Goal: Information Seeking & Learning: Check status

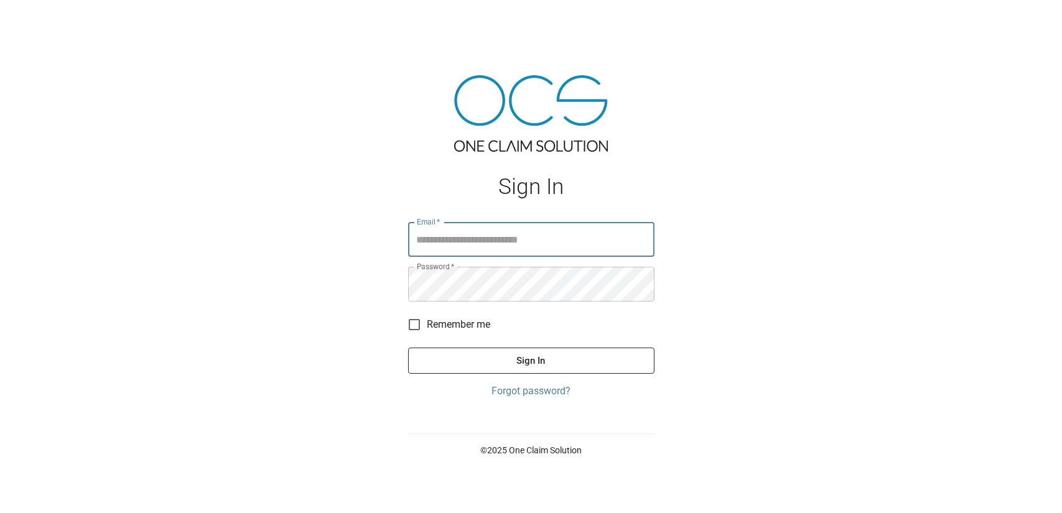
type input "**********"
click at [508, 363] on button "Sign In" at bounding box center [531, 361] width 246 height 26
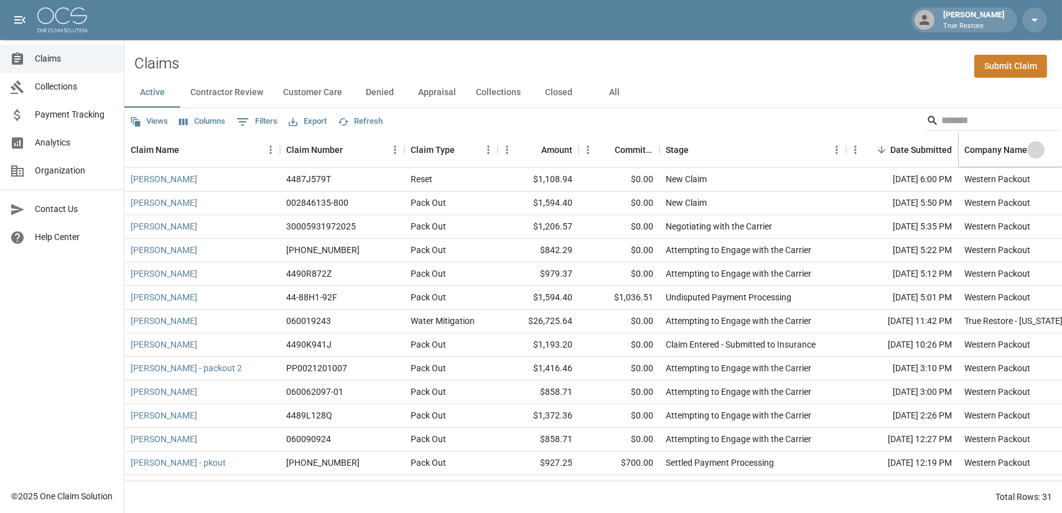
click at [1034, 149] on icon "Sort" at bounding box center [1035, 149] width 7 height 7
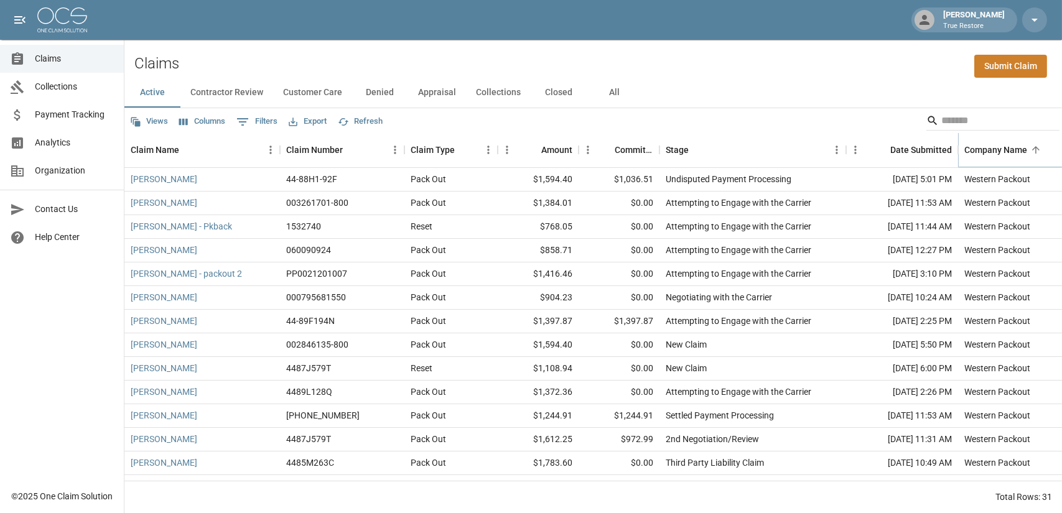
click at [1034, 149] on icon "Sort" at bounding box center [1035, 149] width 7 height 7
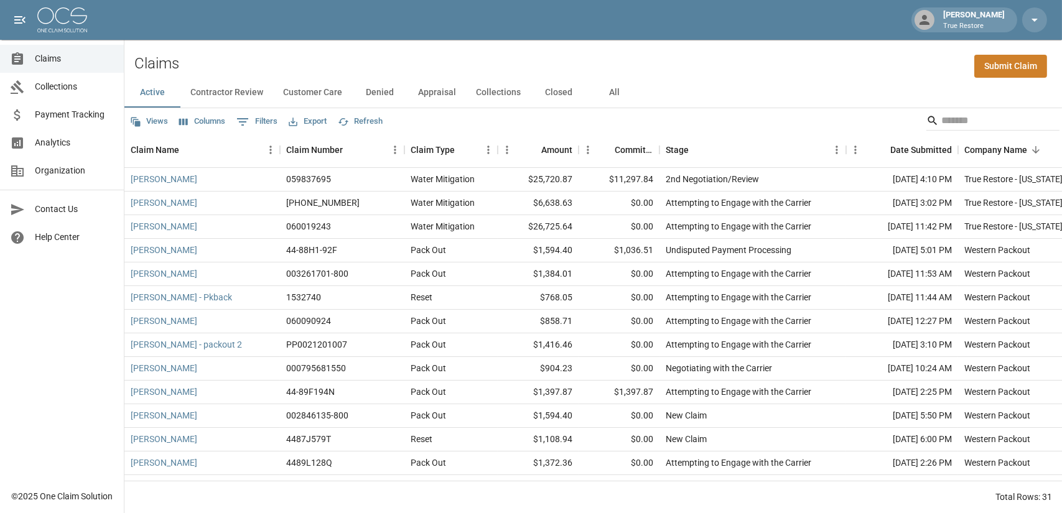
click at [617, 94] on button "All" at bounding box center [615, 93] width 56 height 30
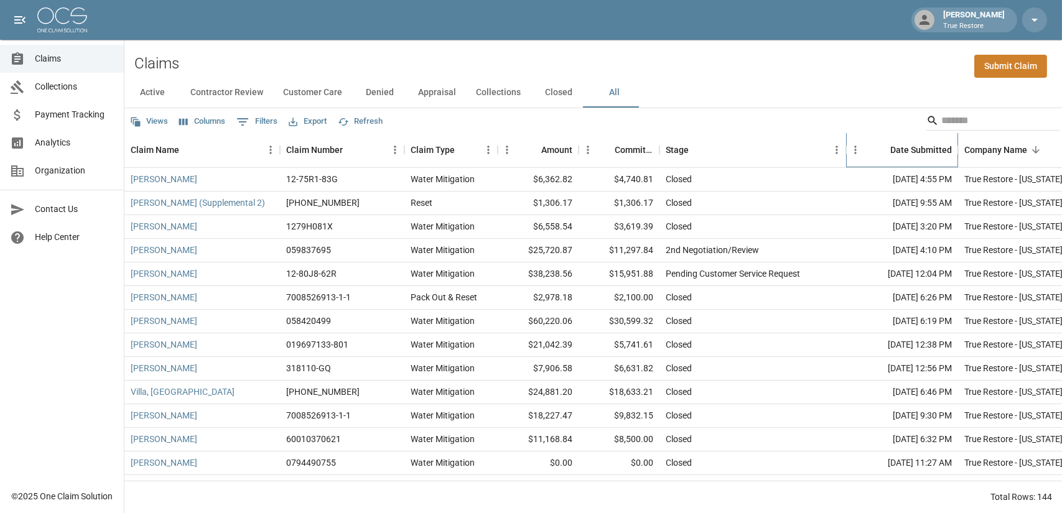
click at [920, 150] on div "Date Submitted" at bounding box center [921, 150] width 62 height 35
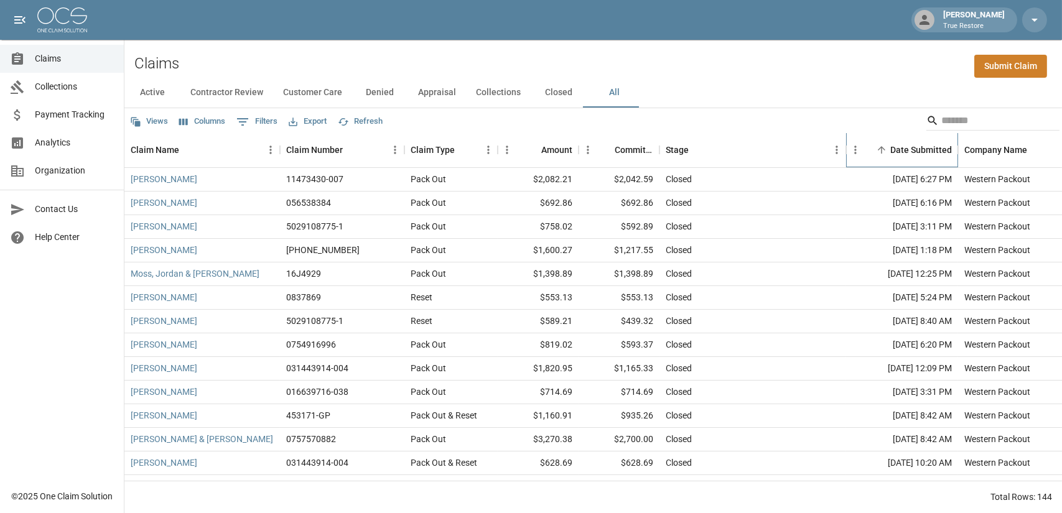
click at [920, 150] on div "Date Submitted" at bounding box center [921, 150] width 62 height 35
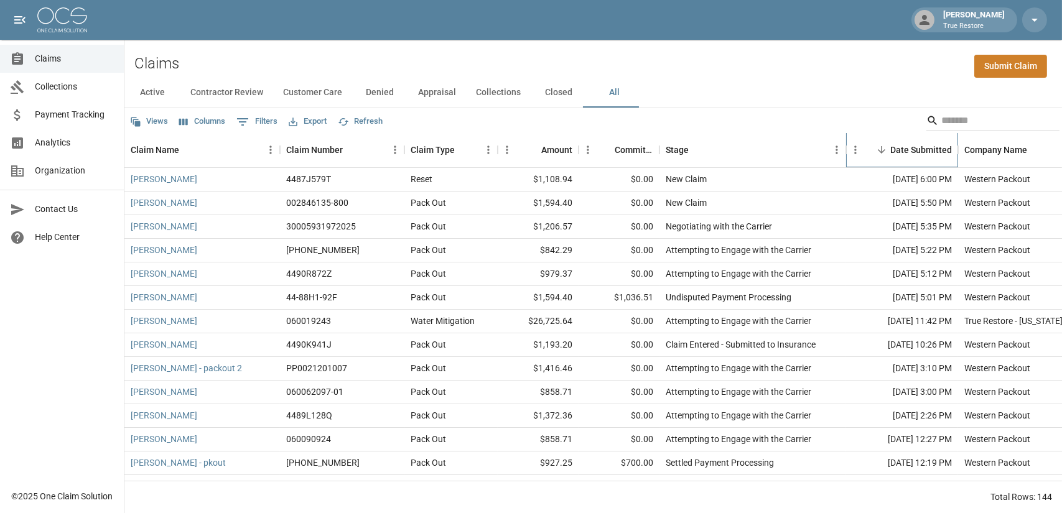
click at [920, 150] on div "Date Submitted" at bounding box center [921, 150] width 62 height 35
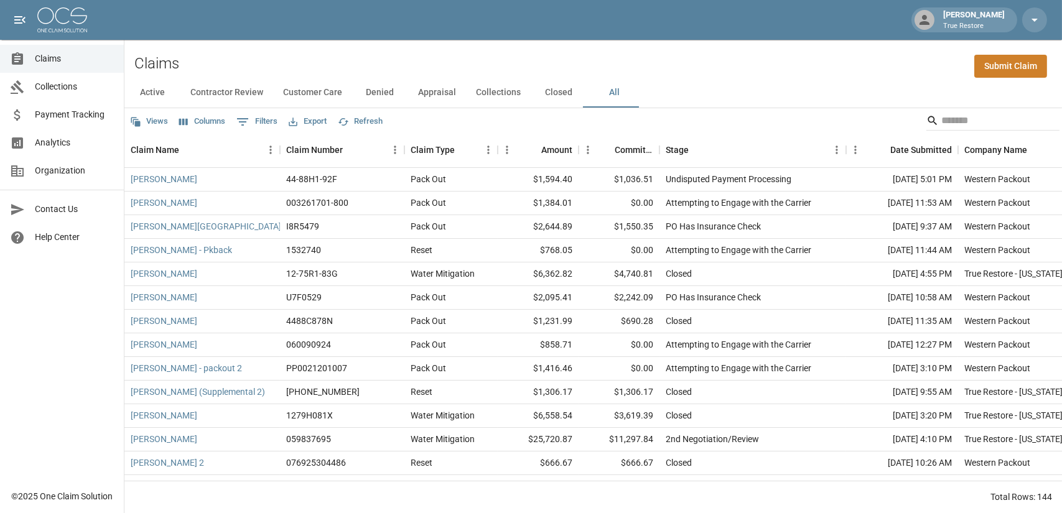
click at [264, 123] on button "0 Filters" at bounding box center [256, 122] width 47 height 20
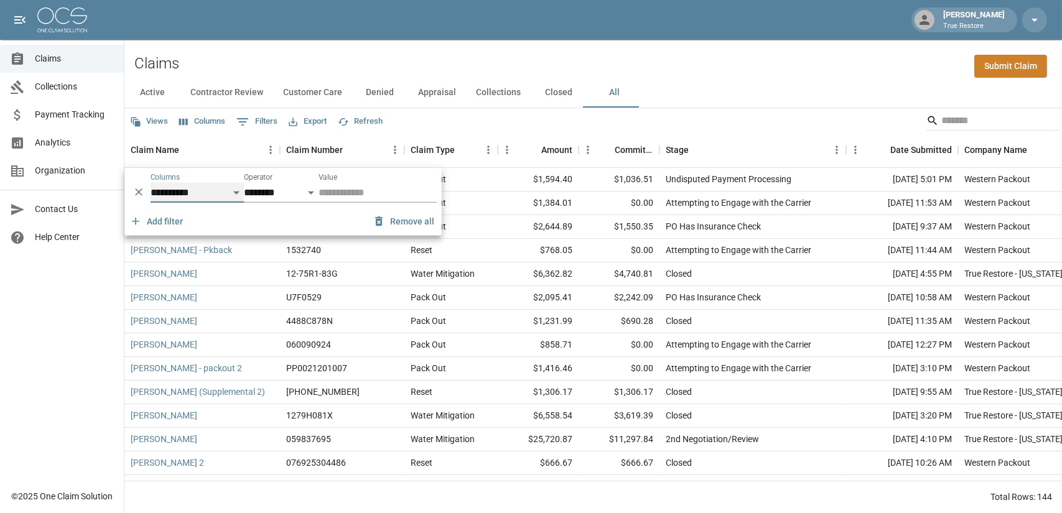
click at [238, 192] on select "**********" at bounding box center [197, 193] width 93 height 20
select select "*******"
click at [151, 183] on select "**********" at bounding box center [197, 193] width 93 height 20
select select "**"
click at [338, 192] on select "**********" at bounding box center [364, 193] width 91 height 20
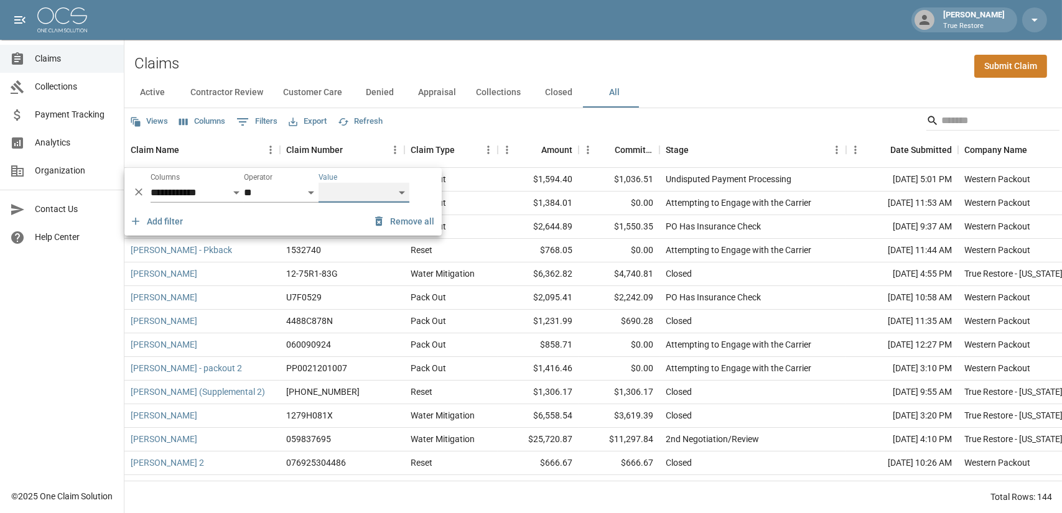
select select "*******"
click at [319, 183] on select "**********" at bounding box center [364, 193] width 91 height 20
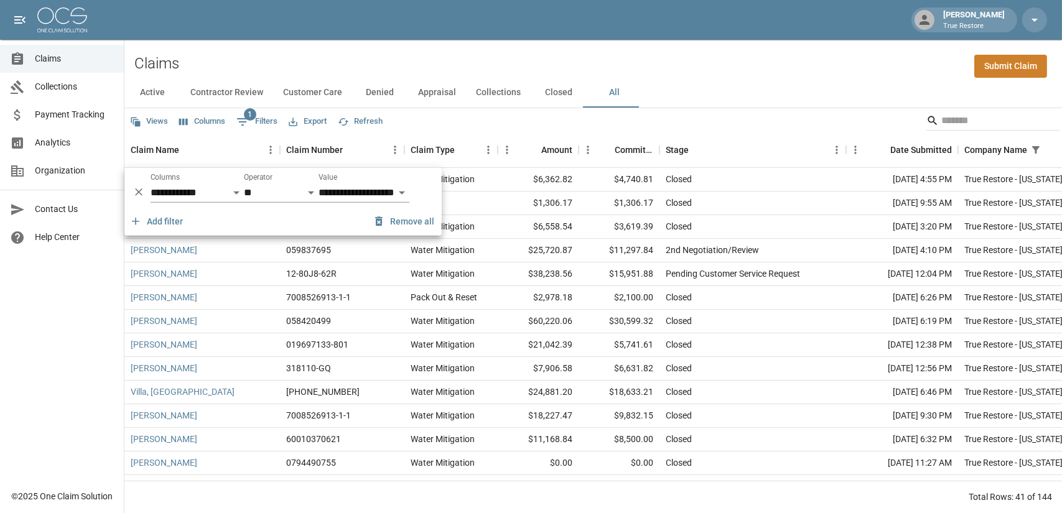
click at [785, 78] on div "Active Contractor Review Customer Care Denied Appraisal Collections Closed All" at bounding box center [593, 93] width 938 height 30
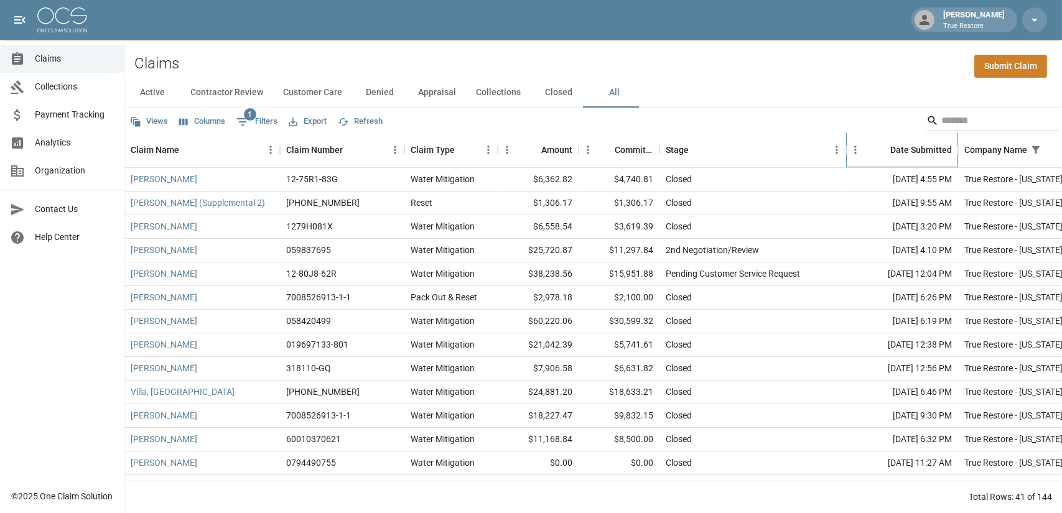
click at [936, 149] on div "Date Submitted" at bounding box center [921, 150] width 62 height 35
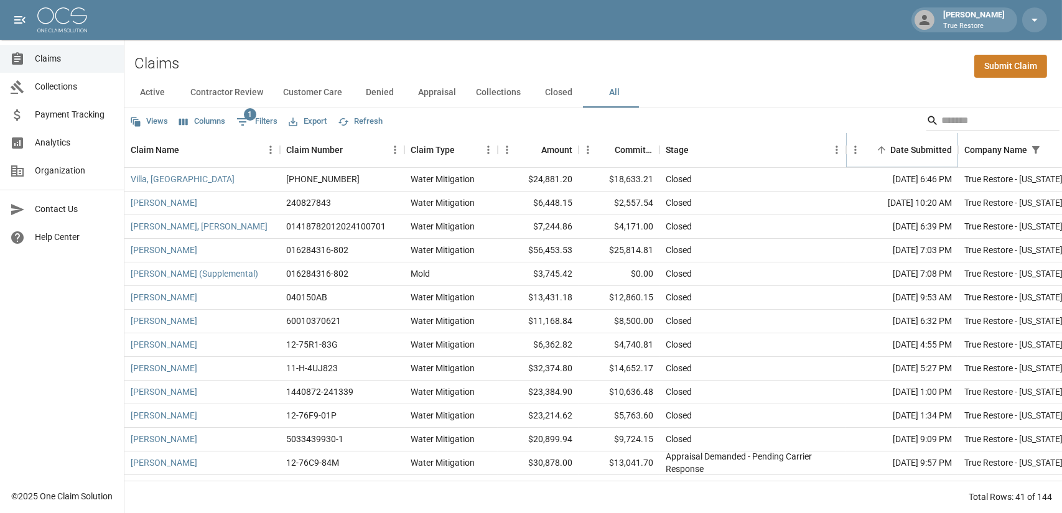
click at [877, 152] on icon "Sort" at bounding box center [881, 149] width 11 height 11
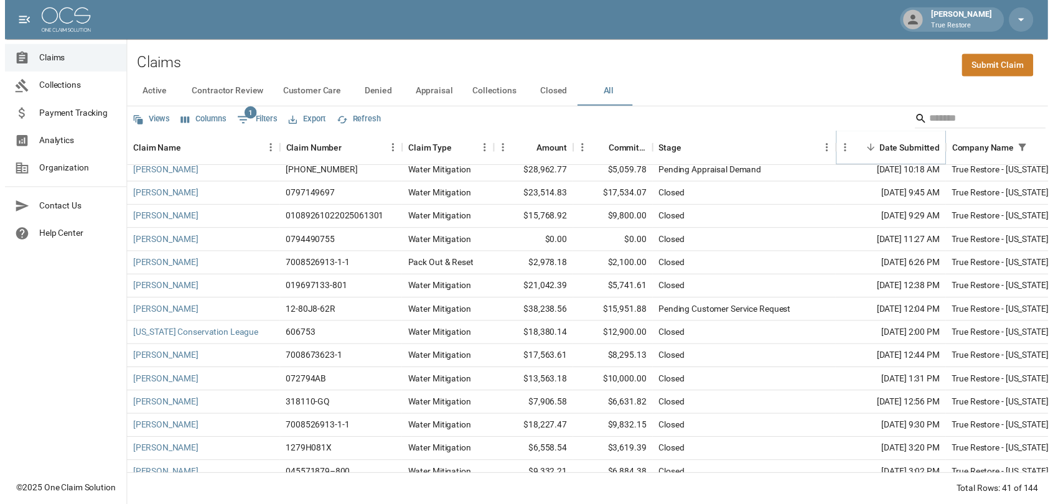
scroll to position [102, 0]
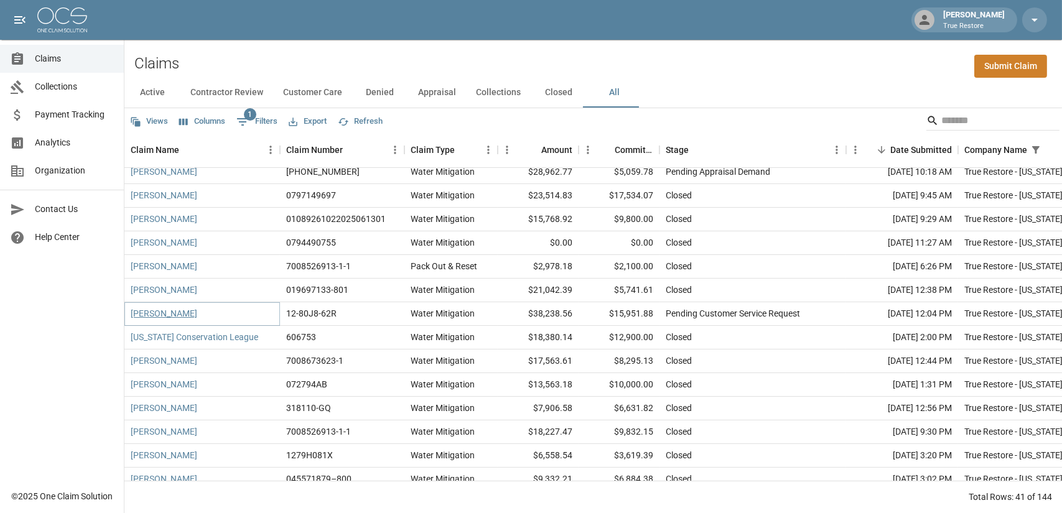
click at [192, 314] on link "[PERSON_NAME]" at bounding box center [164, 313] width 67 height 12
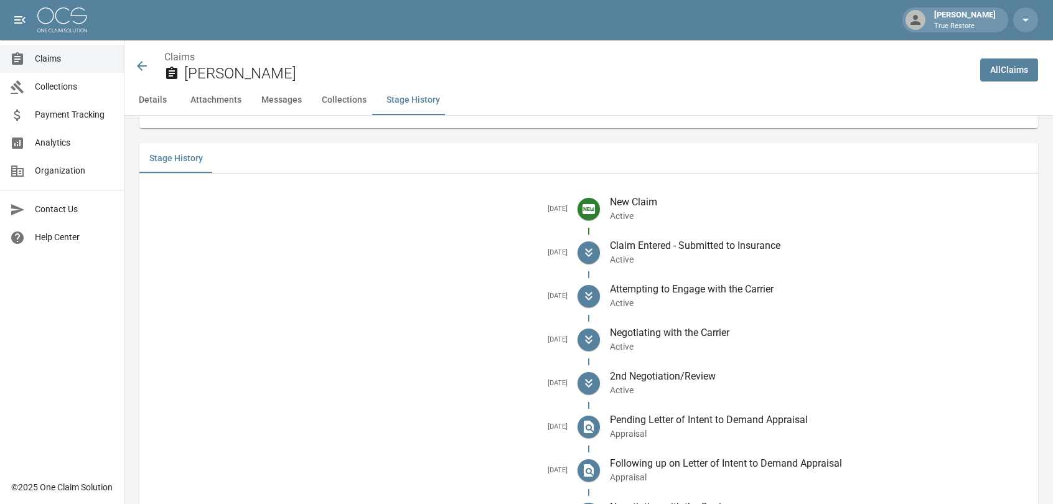
scroll to position [1796, 0]
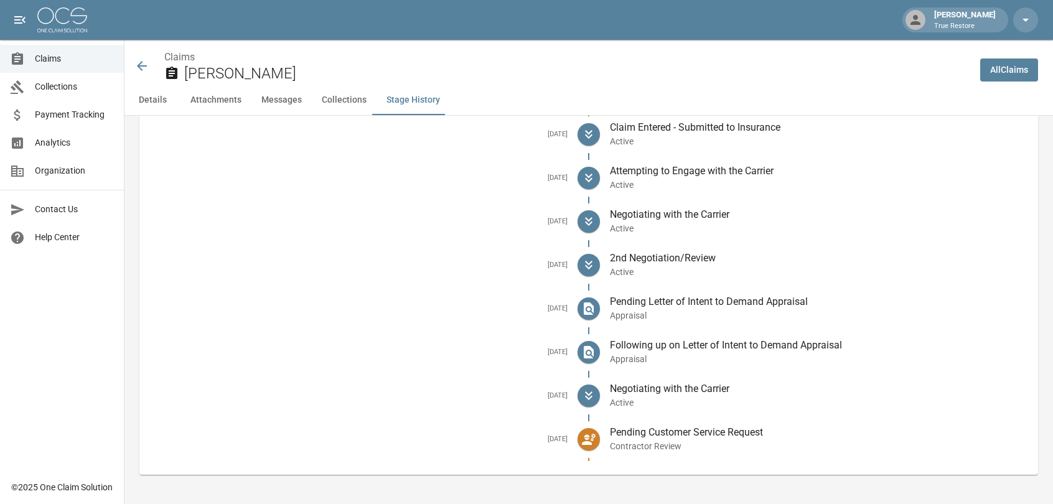
click at [594, 438] on icon at bounding box center [588, 439] width 15 height 15
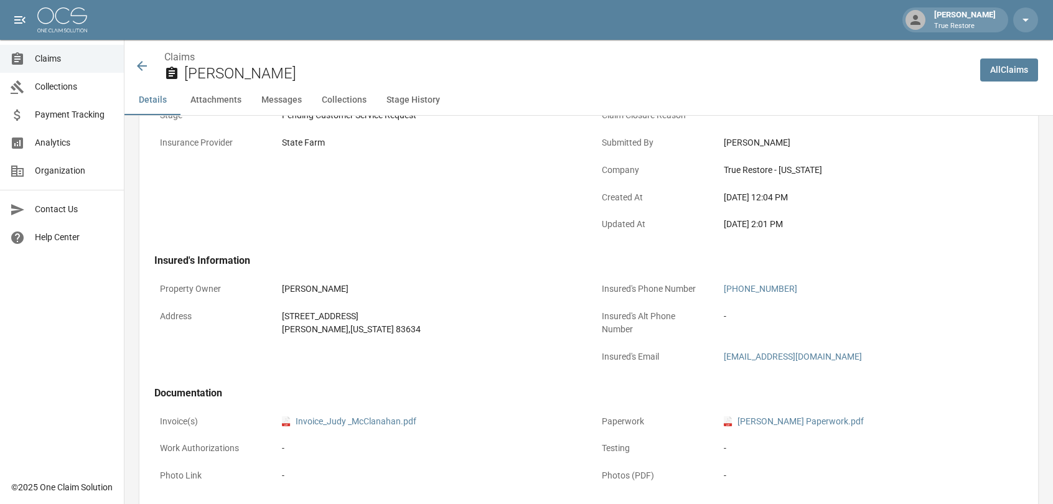
scroll to position [0, 0]
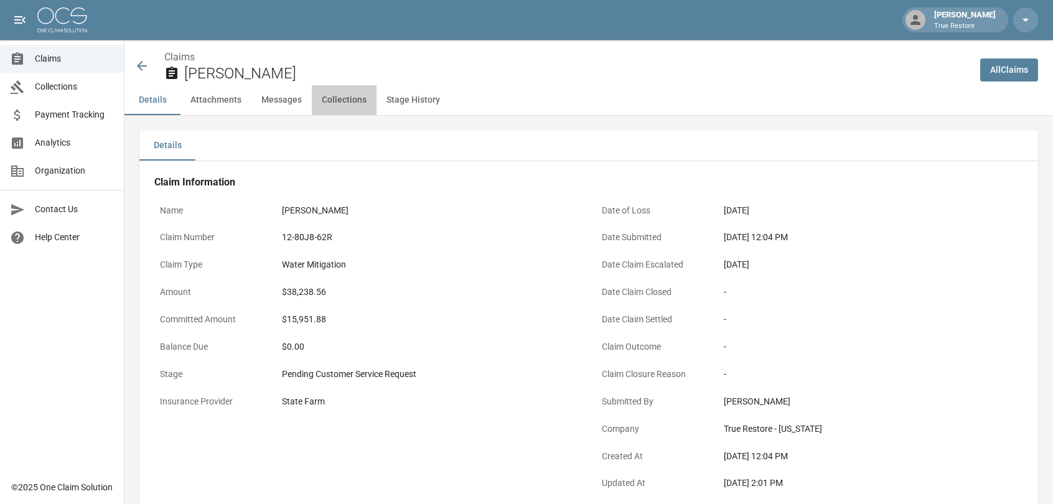
click at [346, 104] on button "Collections" at bounding box center [344, 100] width 65 height 30
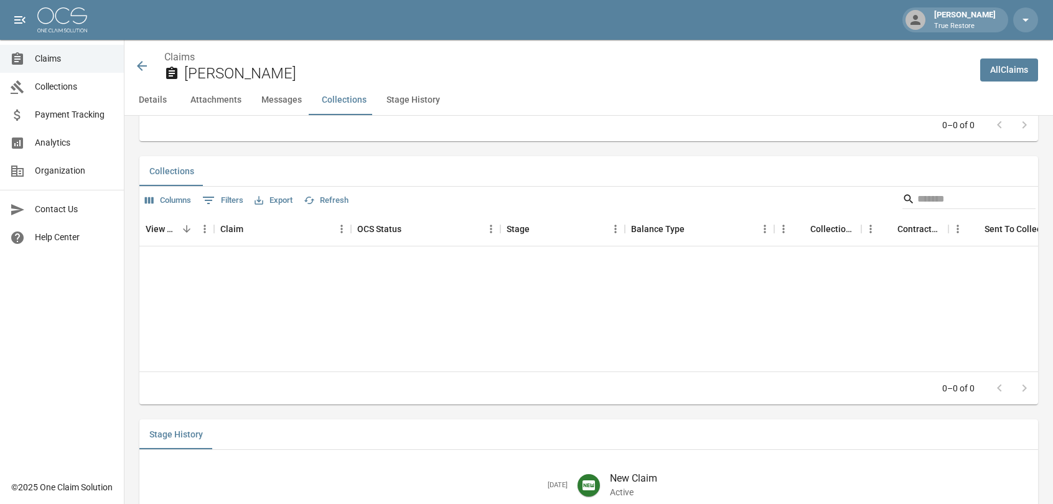
scroll to position [1401, 0]
click at [268, 267] on div "View Collection Claim OCS Status Stage Balance Type Collections Fee Contractor …" at bounding box center [588, 292] width 899 height 160
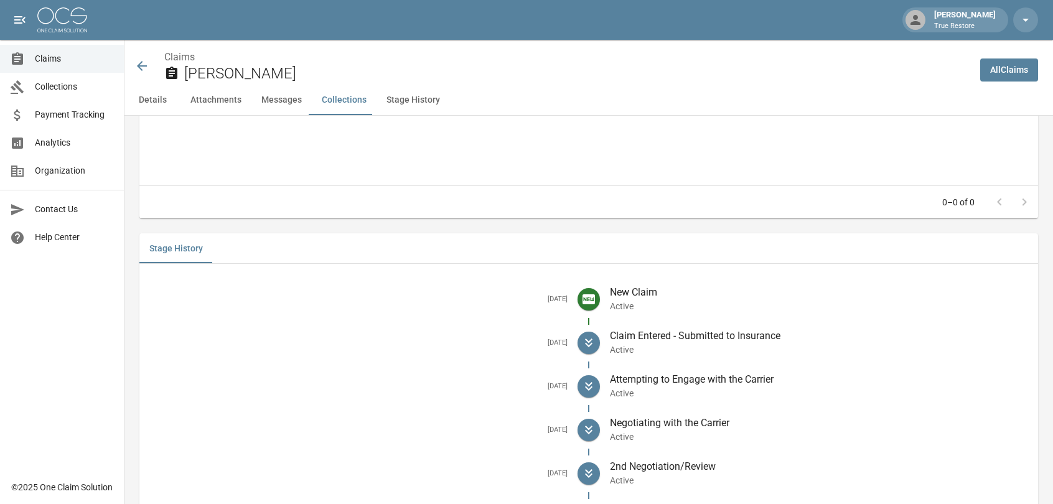
scroll to position [1588, 0]
click at [144, 62] on icon at bounding box center [141, 65] width 15 height 15
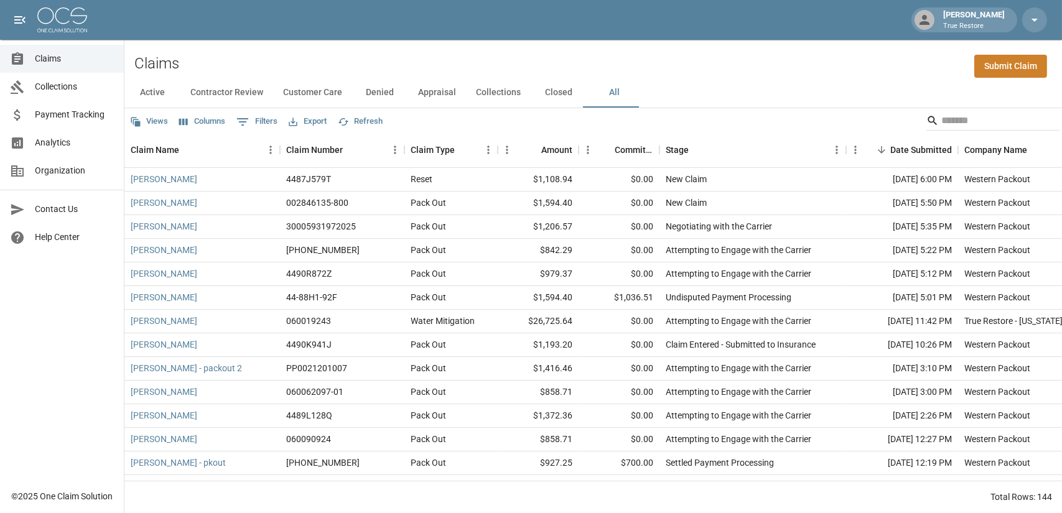
click at [252, 124] on button "0 Filters" at bounding box center [256, 122] width 47 height 20
select select "****"
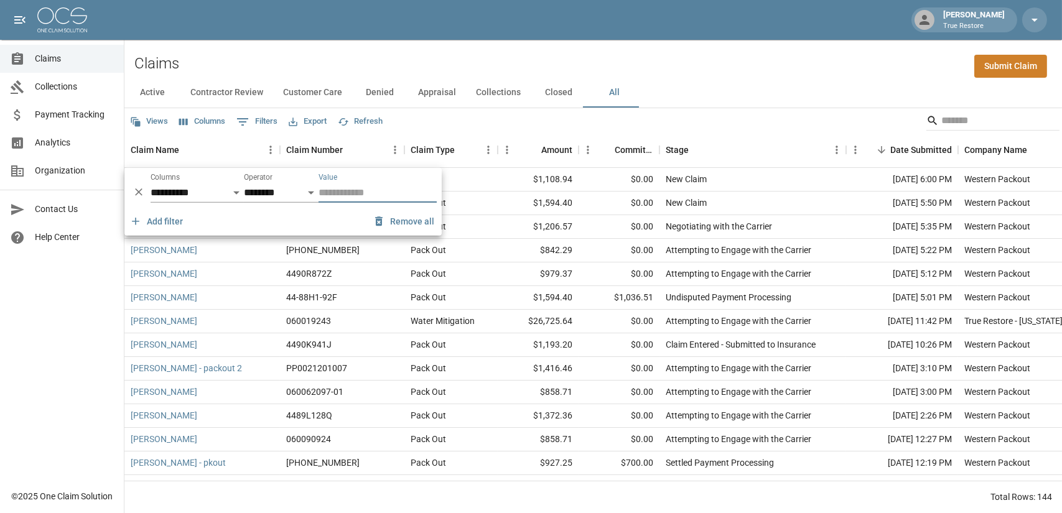
click at [252, 124] on button "0 Filters" at bounding box center [256, 122] width 47 height 20
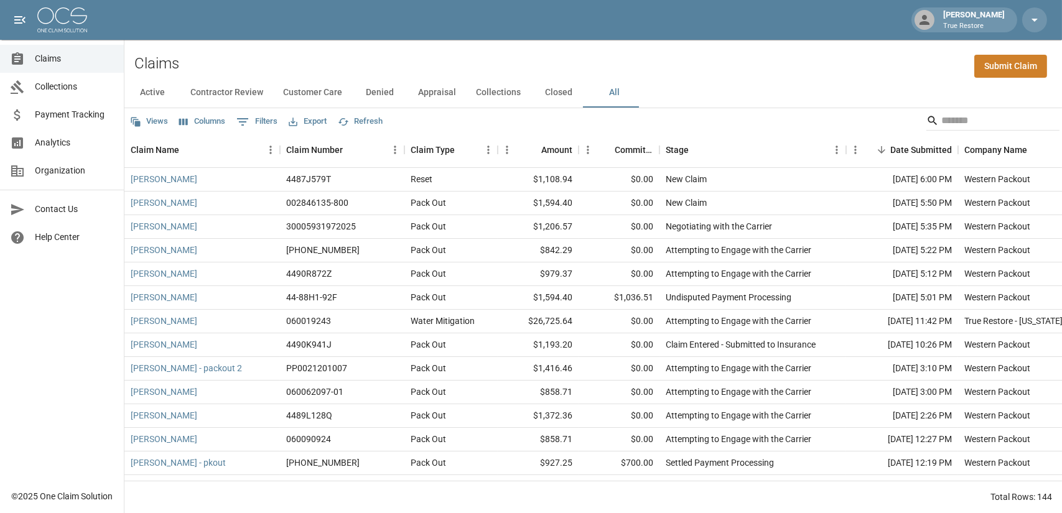
click at [252, 124] on button "0 Filters" at bounding box center [256, 122] width 47 height 20
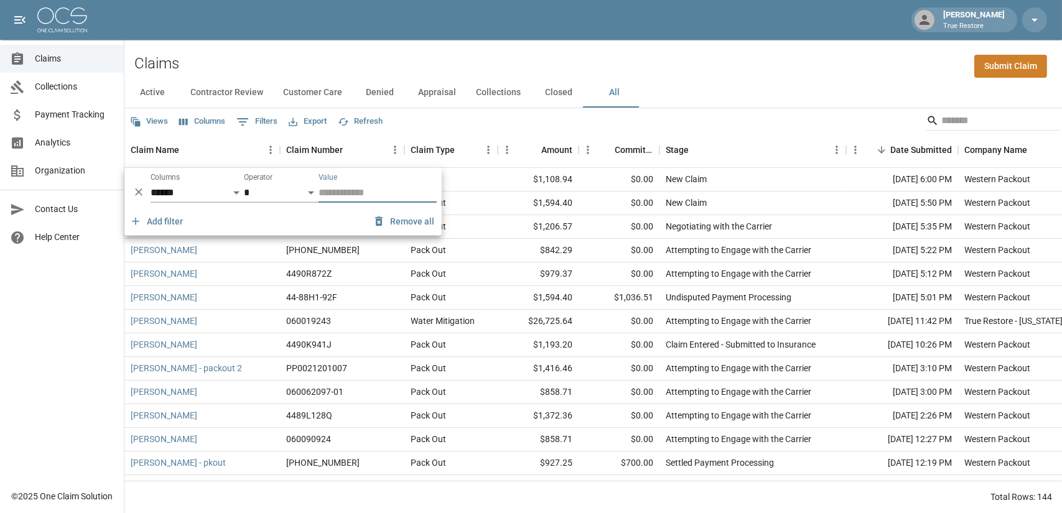
click at [762, 111] on div "Views Columns 0 Filters Export Refresh" at bounding box center [593, 120] width 938 height 25
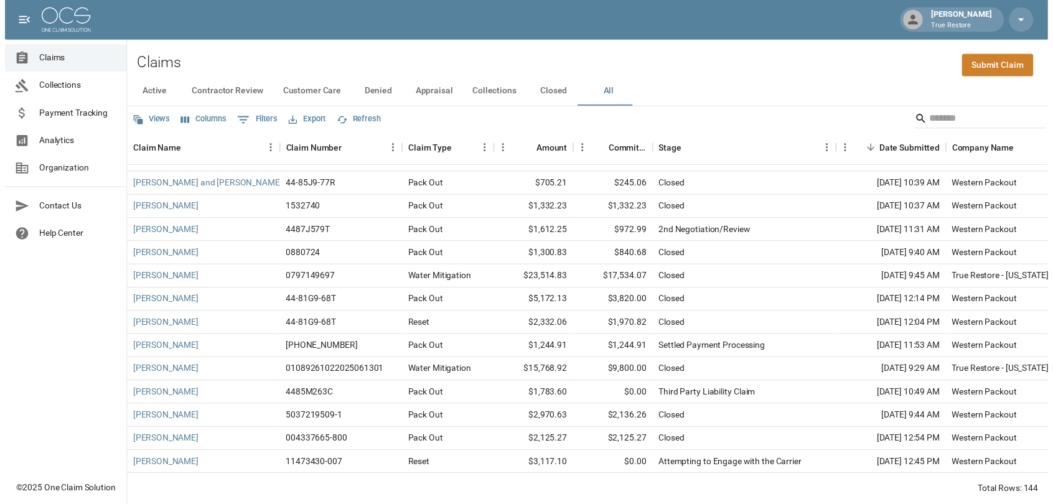
scroll to position [871, 0]
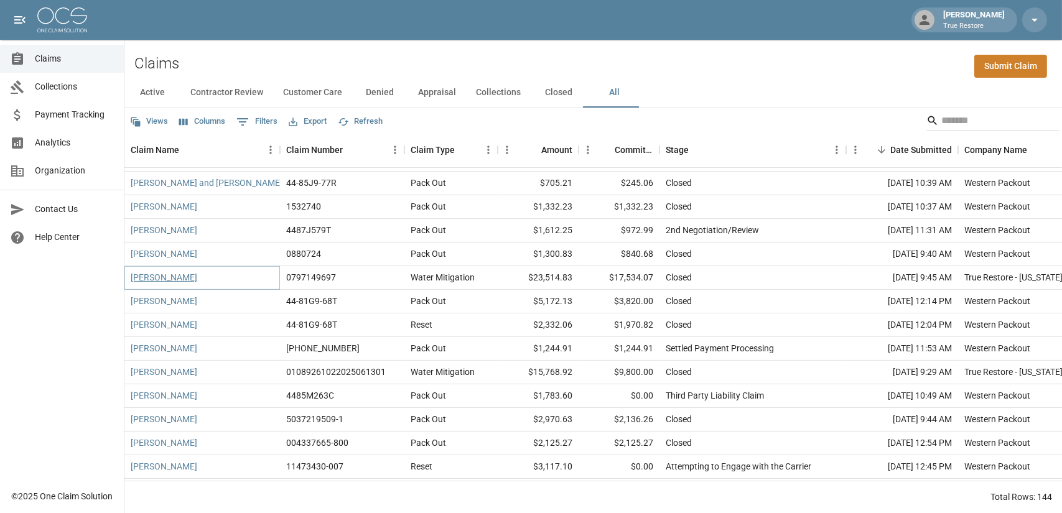
click at [162, 279] on link "[PERSON_NAME]" at bounding box center [164, 277] width 67 height 12
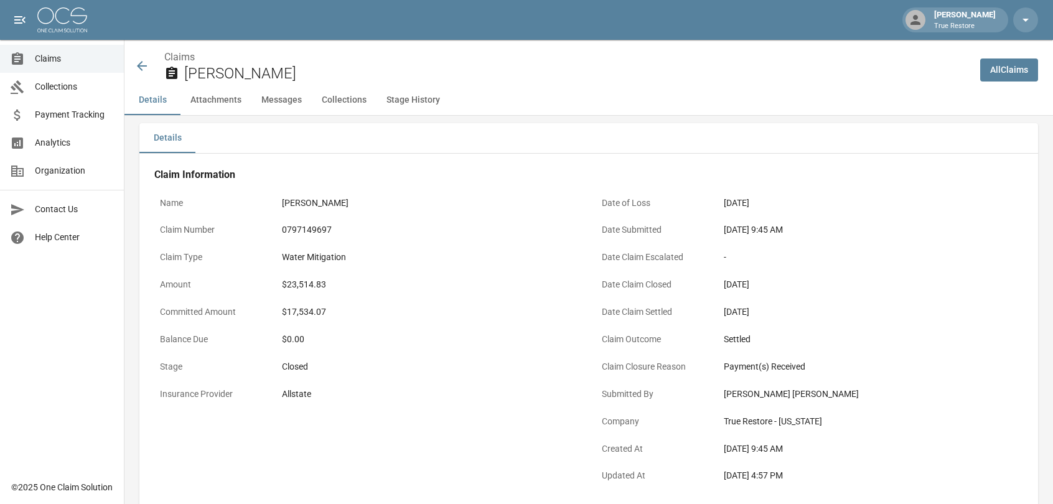
scroll to position [7, 0]
click at [141, 63] on icon at bounding box center [141, 65] width 15 height 15
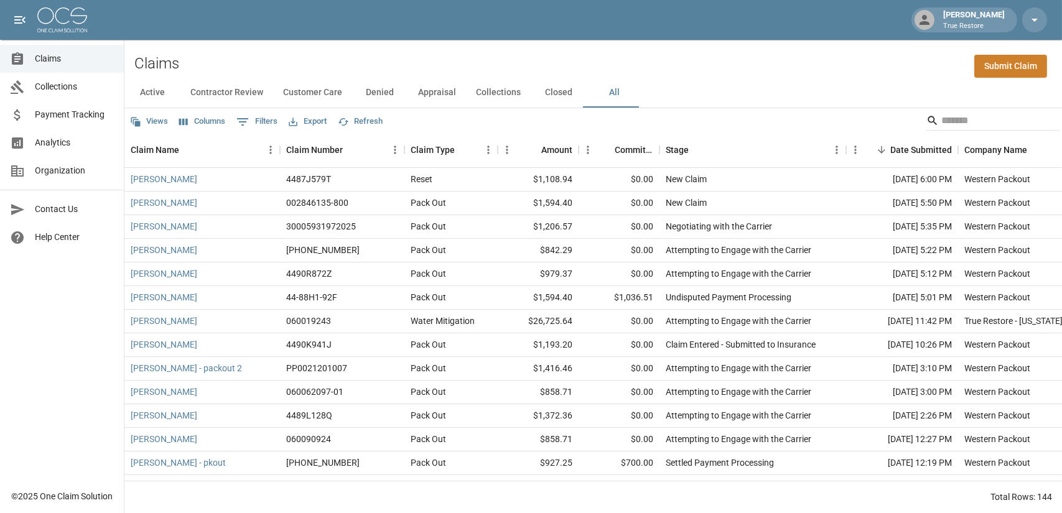
click at [77, 113] on span "Payment Tracking" at bounding box center [74, 114] width 79 height 13
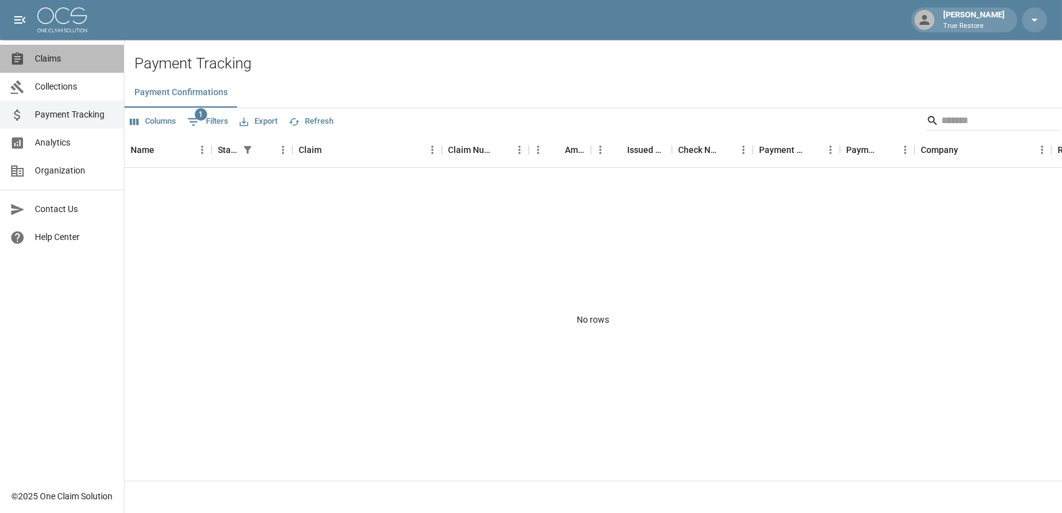
click at [54, 64] on span "Claims" at bounding box center [74, 58] width 79 height 13
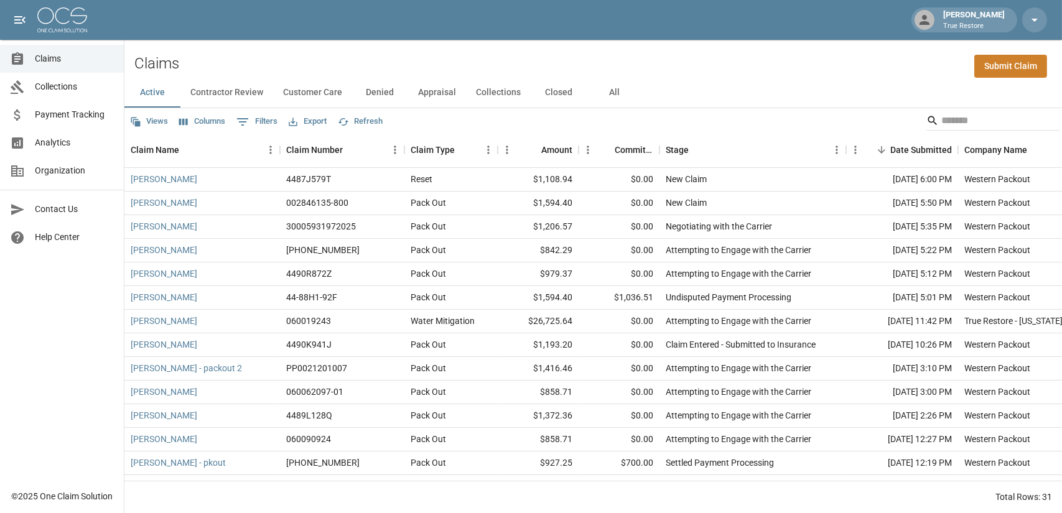
click at [250, 121] on icon "Show filters" at bounding box center [242, 121] width 15 height 15
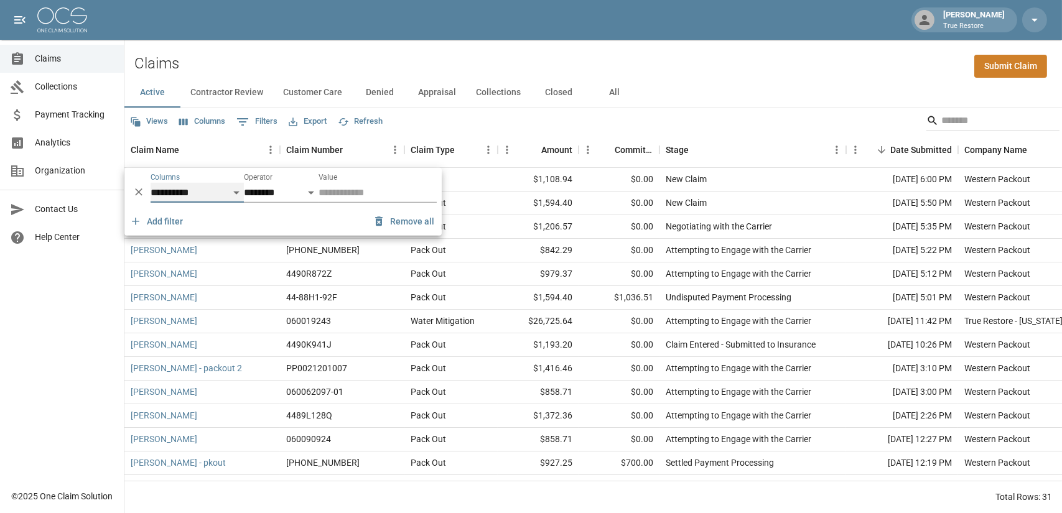
click at [198, 196] on select "**********" at bounding box center [197, 193] width 93 height 20
select select "*******"
click at [151, 183] on select "**********" at bounding box center [197, 193] width 93 height 20
select select "**"
click at [341, 197] on select "**********" at bounding box center [364, 193] width 91 height 20
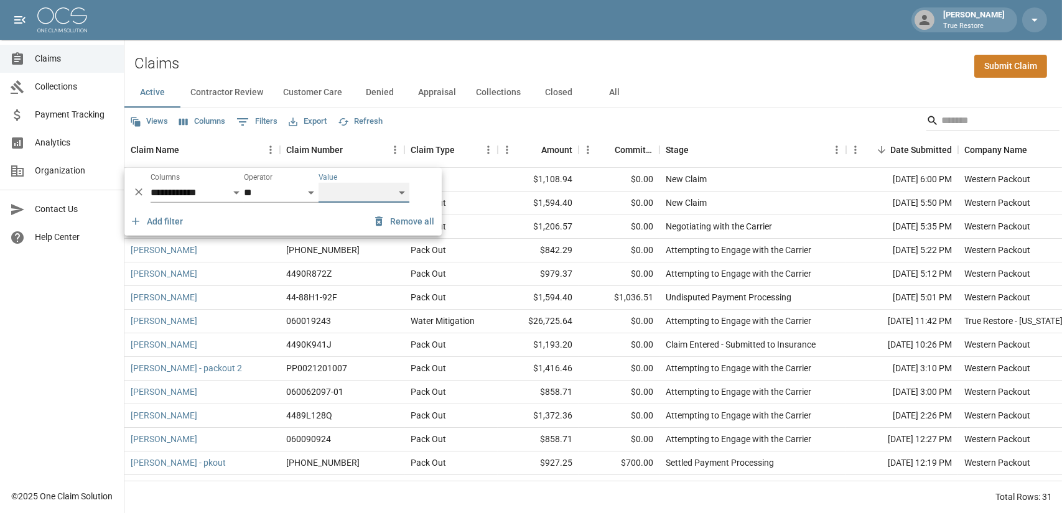
select select "*******"
click at [319, 183] on select "**********" at bounding box center [364, 193] width 91 height 20
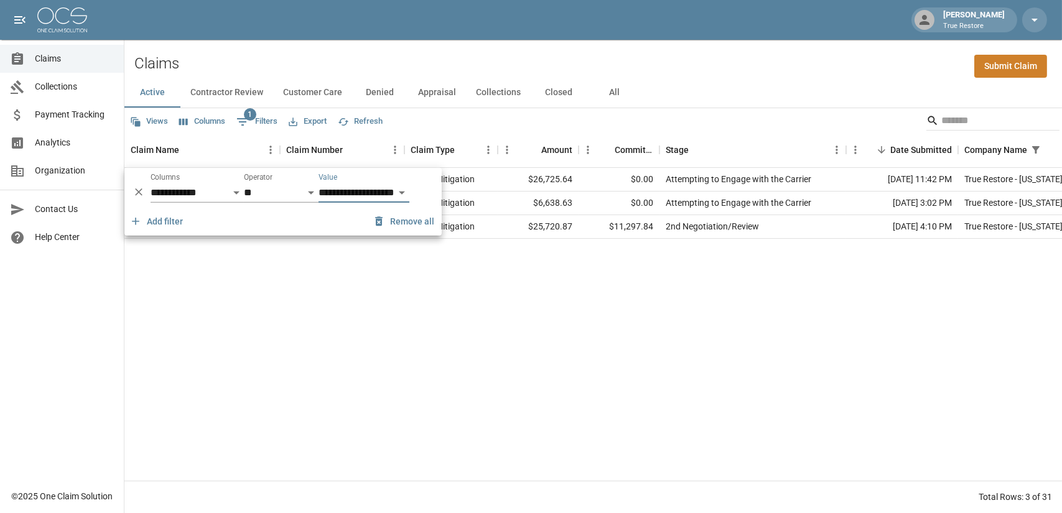
click at [493, 287] on div "[PERSON_NAME] 060019243 Water Mitigation $26,725.64 $0.00 Attempting to Engage …" at bounding box center [706, 324] width 1164 height 313
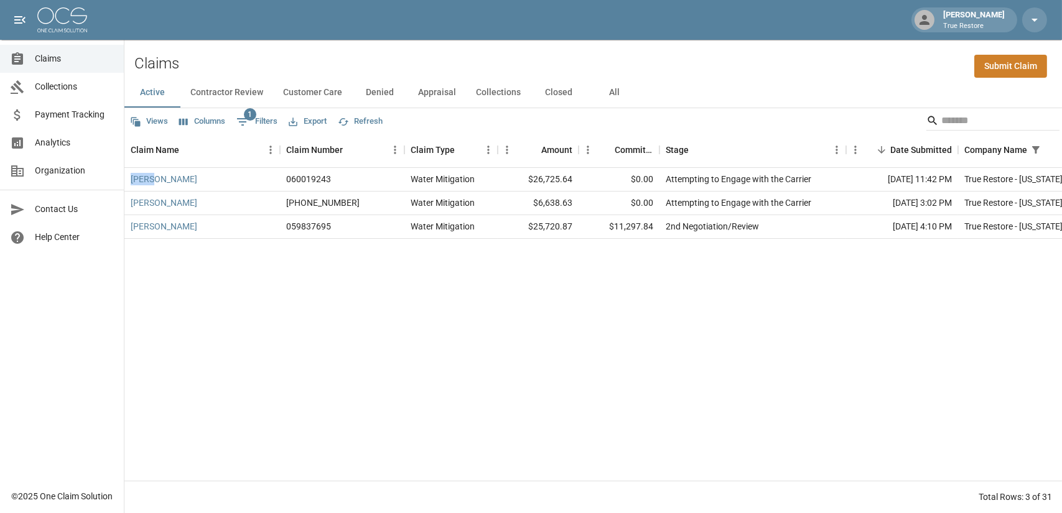
click at [493, 287] on div "[PERSON_NAME] 060019243 Water Mitigation $26,725.64 $0.00 Attempting to Engage …" at bounding box center [706, 324] width 1164 height 313
click at [615, 98] on button "All" at bounding box center [615, 93] width 56 height 30
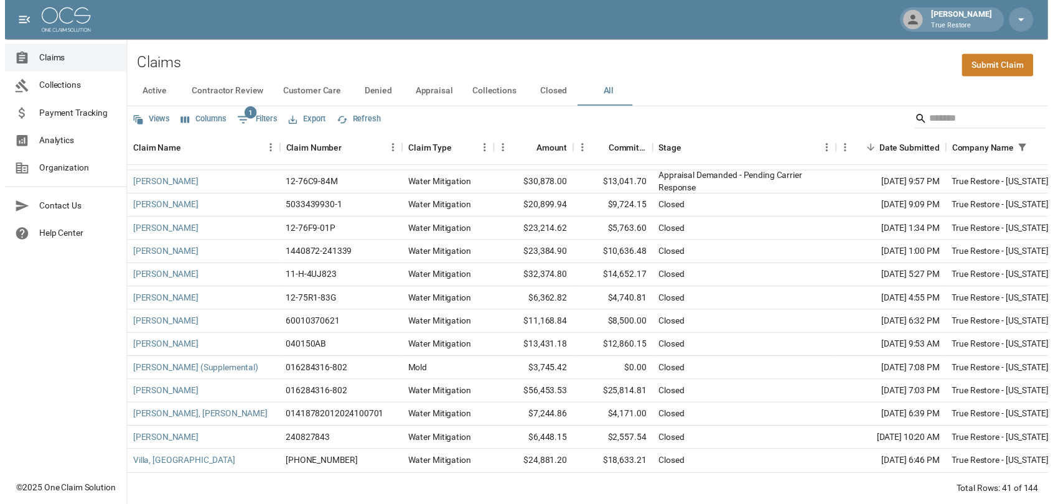
scroll to position [665, 0]
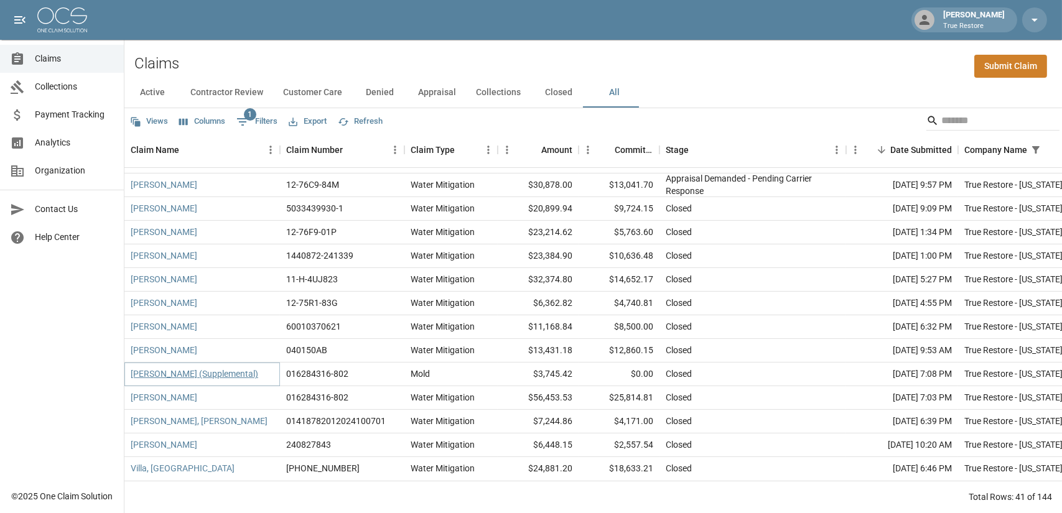
click at [182, 368] on link "[PERSON_NAME] (Supplemental)" at bounding box center [195, 374] width 128 height 12
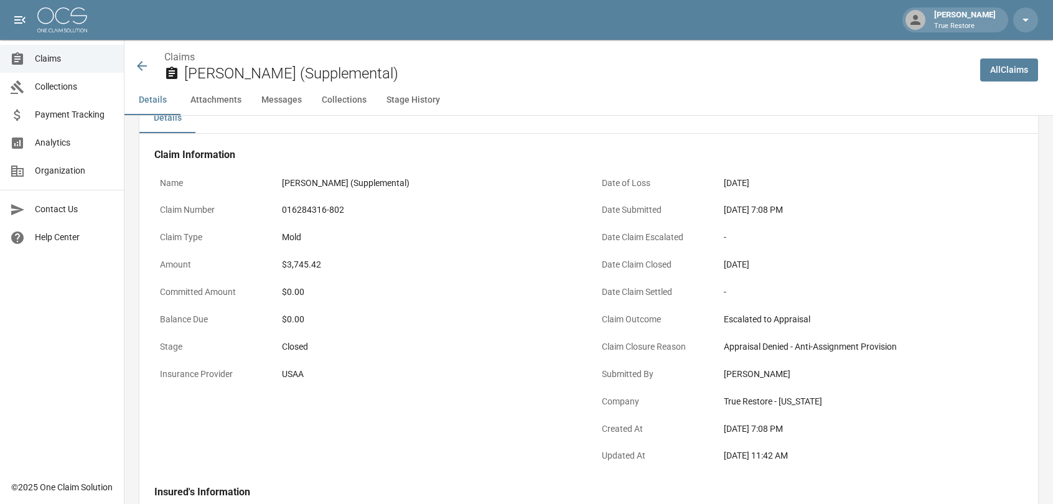
scroll to position [29, 0]
click at [139, 67] on icon at bounding box center [142, 66] width 10 height 10
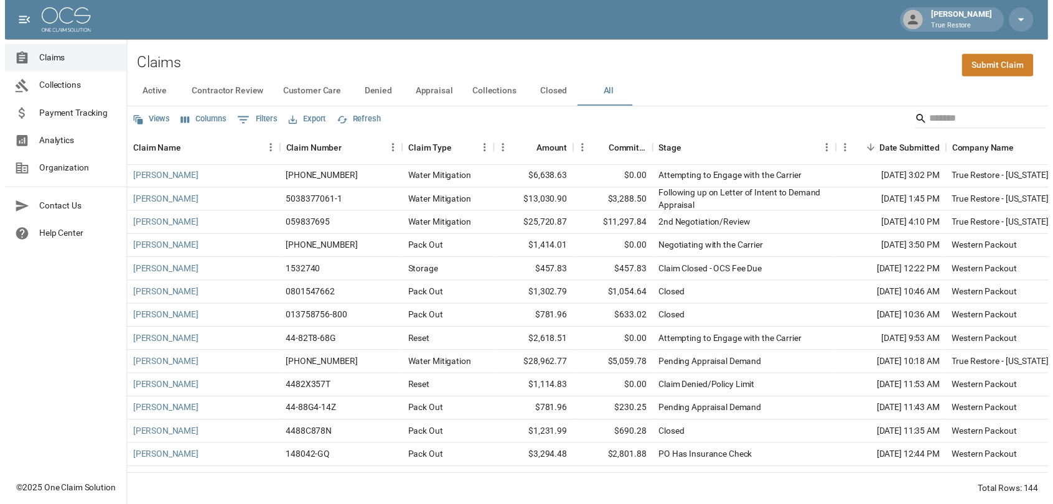
scroll to position [439, 0]
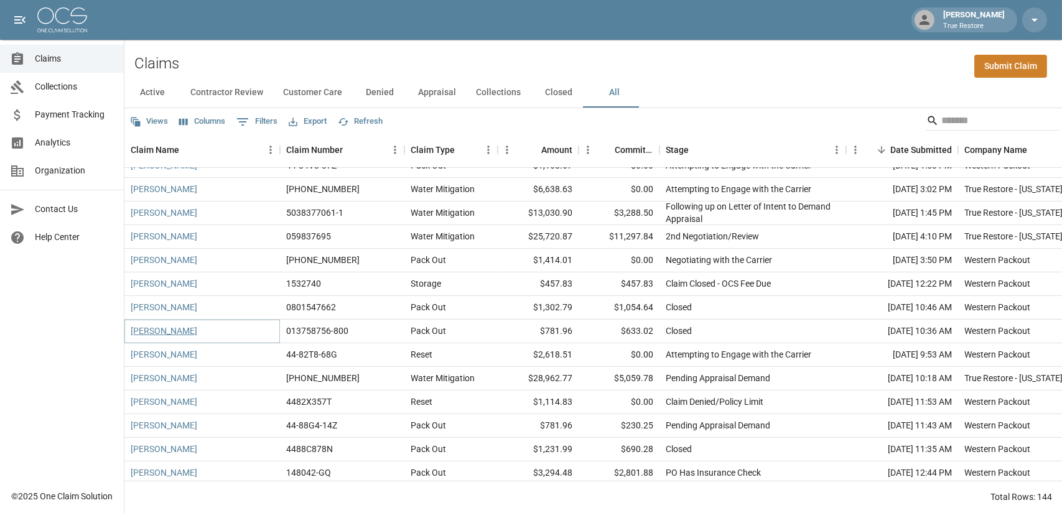
click at [177, 331] on link "[PERSON_NAME]" at bounding box center [164, 331] width 67 height 12
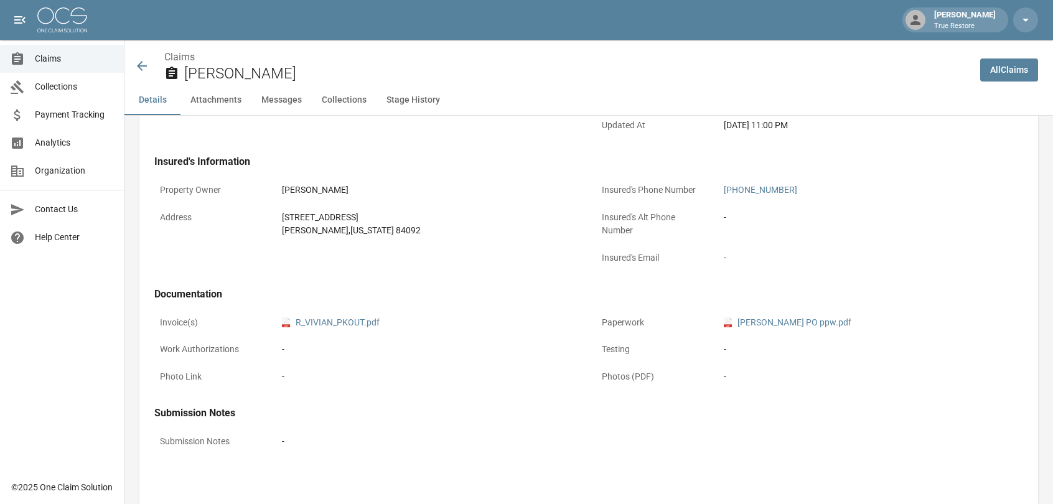
scroll to position [370, 0]
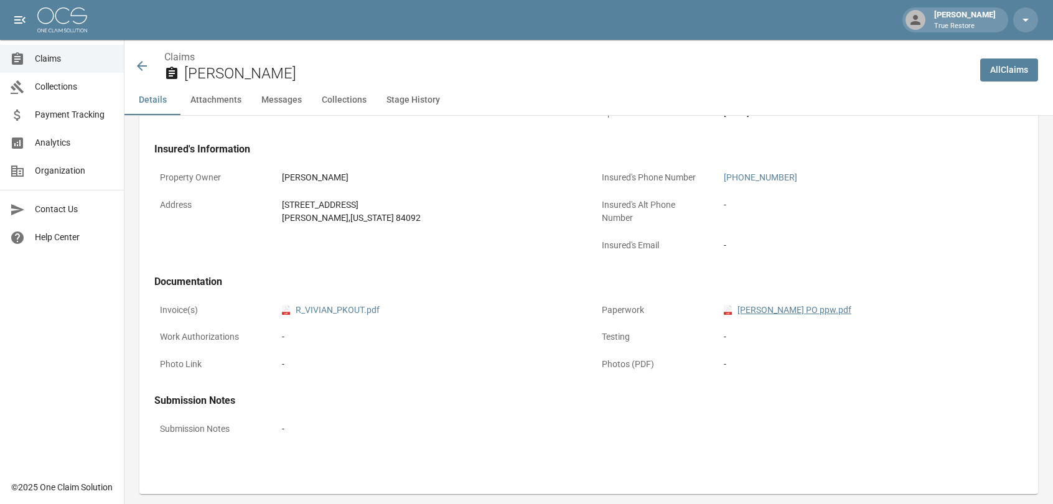
click at [769, 308] on link "pdf [PERSON_NAME] PO ppw.pdf" at bounding box center [788, 310] width 128 height 13
click at [338, 313] on link "pdf R_VIVIAN_PKOUT.pdf" at bounding box center [331, 310] width 98 height 13
click at [141, 62] on icon at bounding box center [142, 66] width 10 height 10
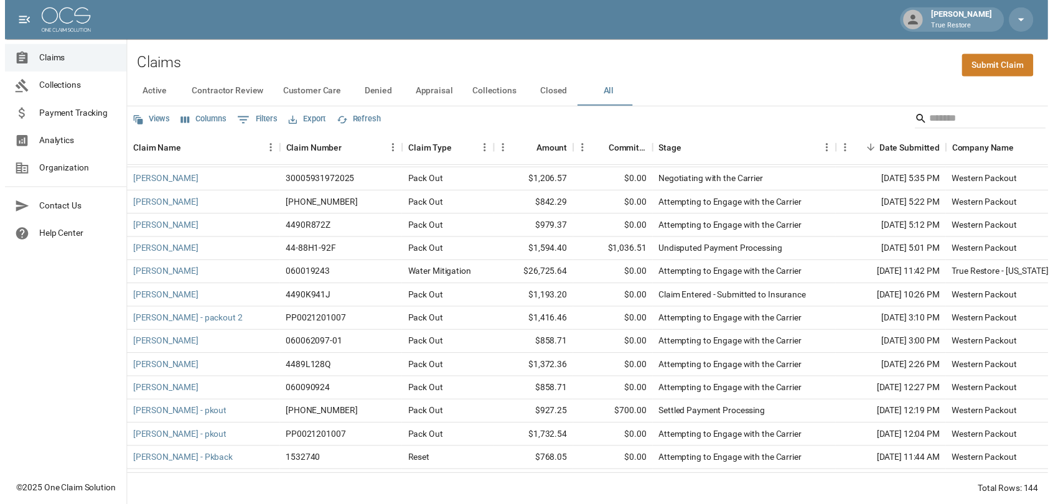
scroll to position [47, 0]
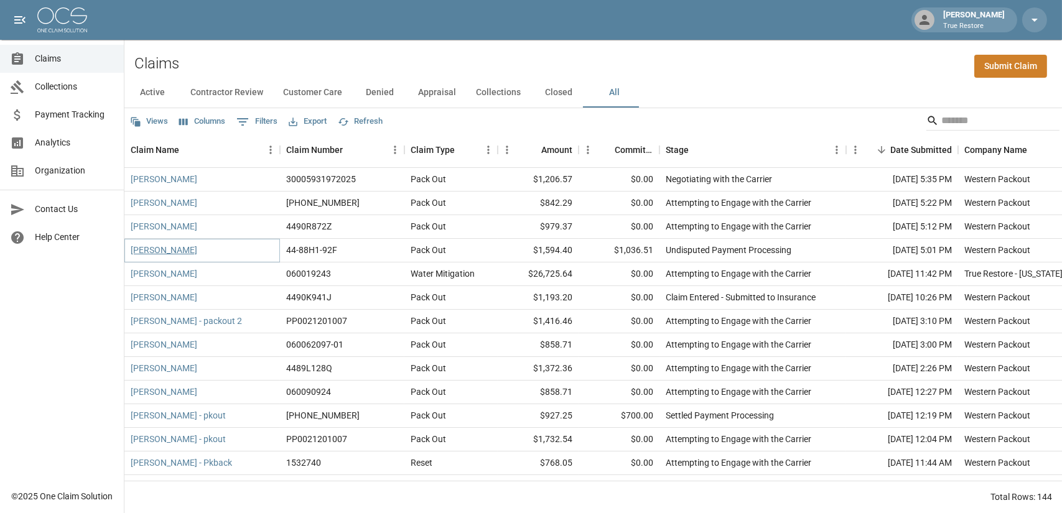
click at [173, 250] on link "[PERSON_NAME]" at bounding box center [164, 250] width 67 height 12
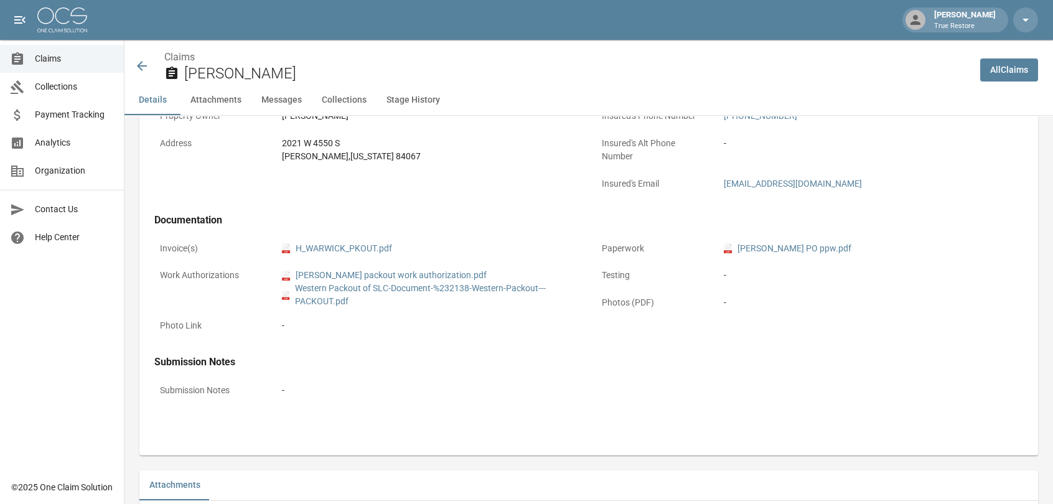
scroll to position [434, 0]
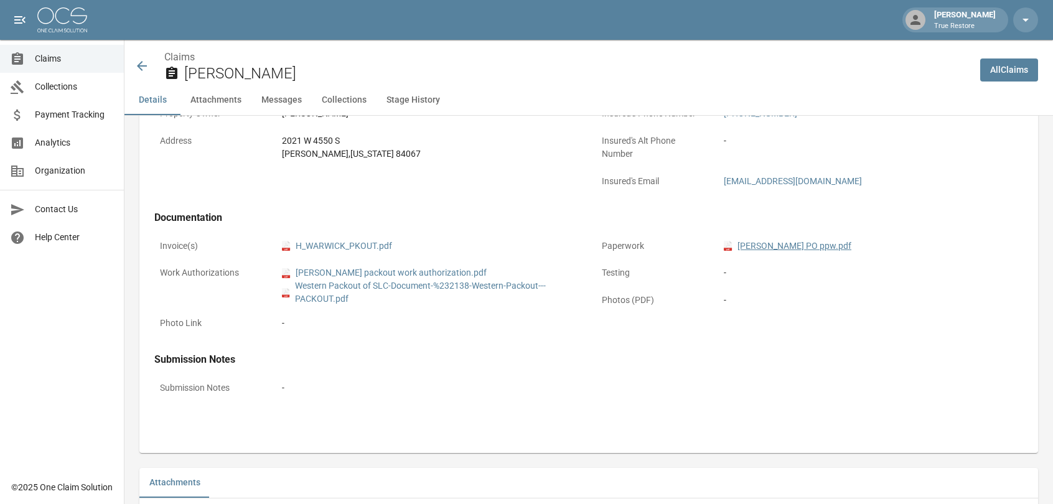
click at [765, 245] on link "pdf [PERSON_NAME] PO ppw.pdf" at bounding box center [788, 246] width 128 height 13
click at [344, 245] on link "pdf H_WARWICK_PKOUT.pdf" at bounding box center [337, 246] width 110 height 13
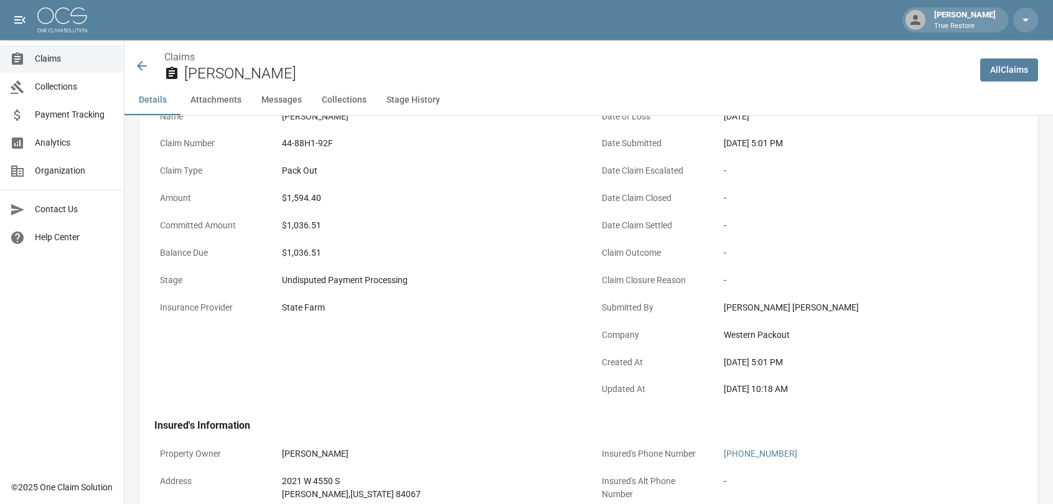
scroll to position [91, 0]
click at [143, 70] on icon at bounding box center [141, 65] width 15 height 15
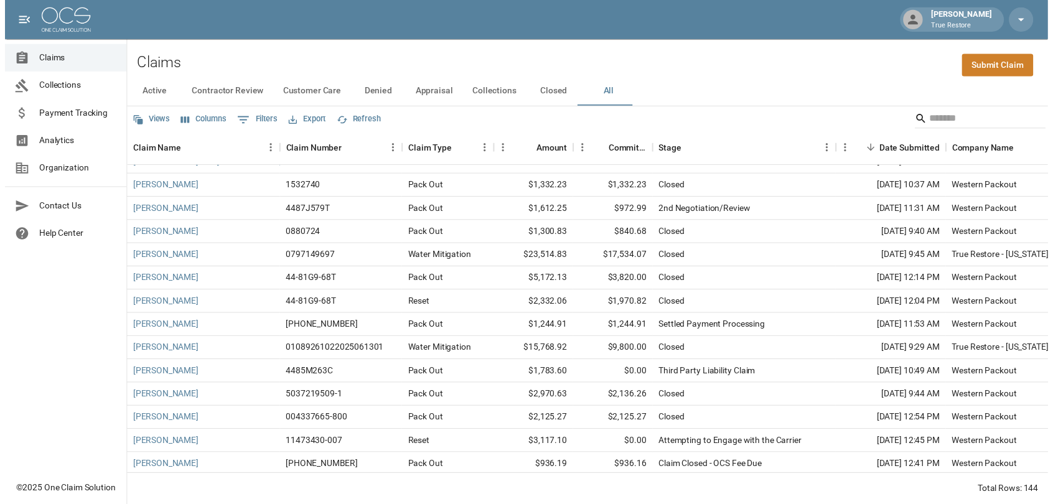
scroll to position [891, 0]
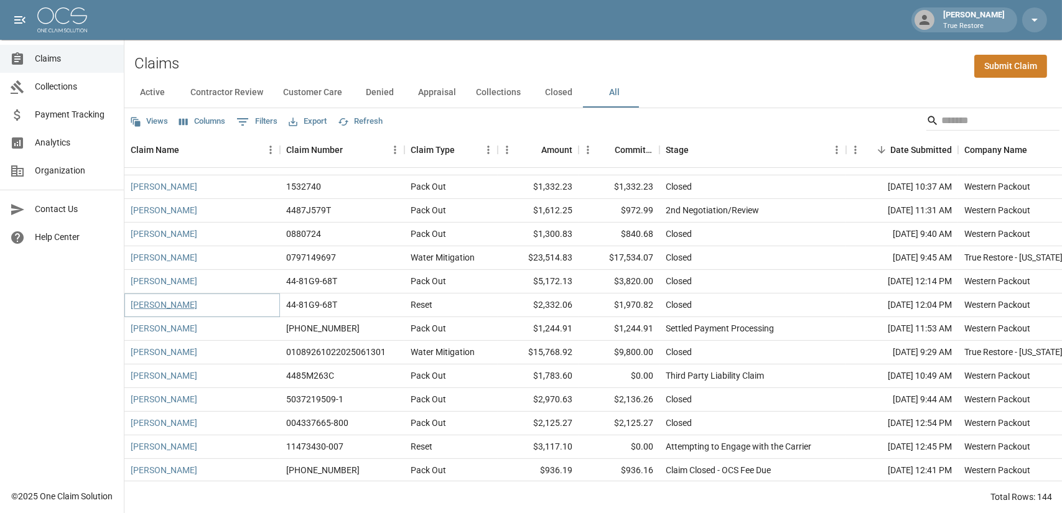
click at [166, 304] on link "[PERSON_NAME]" at bounding box center [164, 305] width 67 height 12
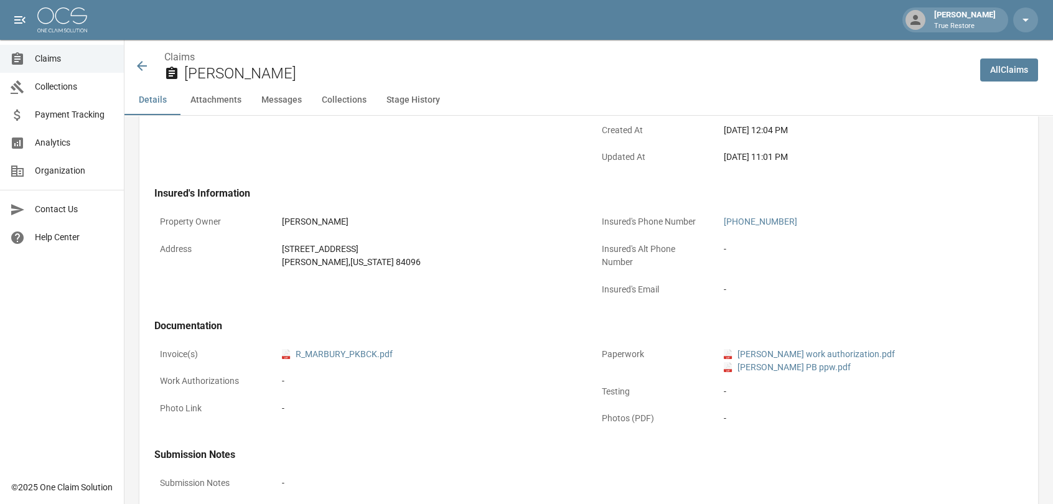
scroll to position [330, 0]
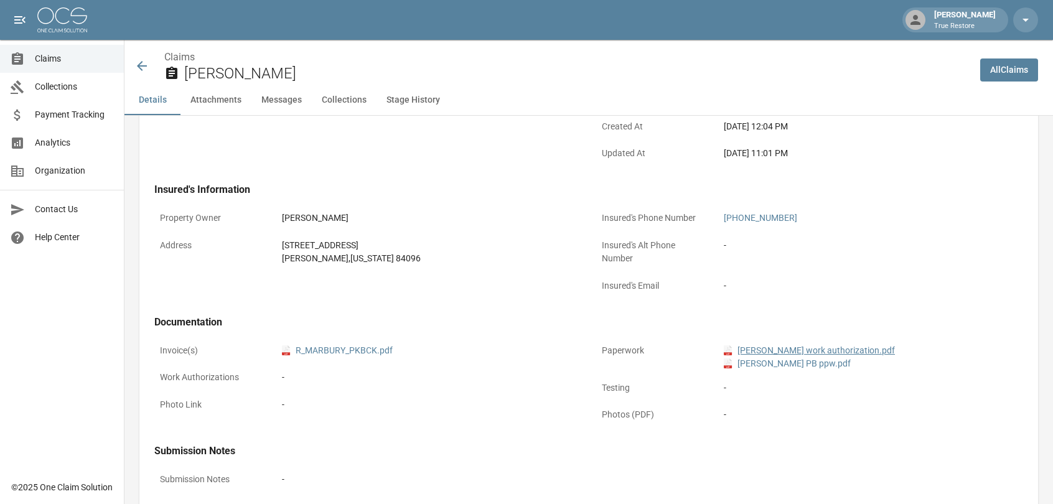
click at [849, 347] on link "pdf [PERSON_NAME] work authorization.pdf" at bounding box center [809, 350] width 171 height 13
click at [798, 362] on link "pdf [PERSON_NAME] PB ppw.pdf" at bounding box center [787, 363] width 127 height 13
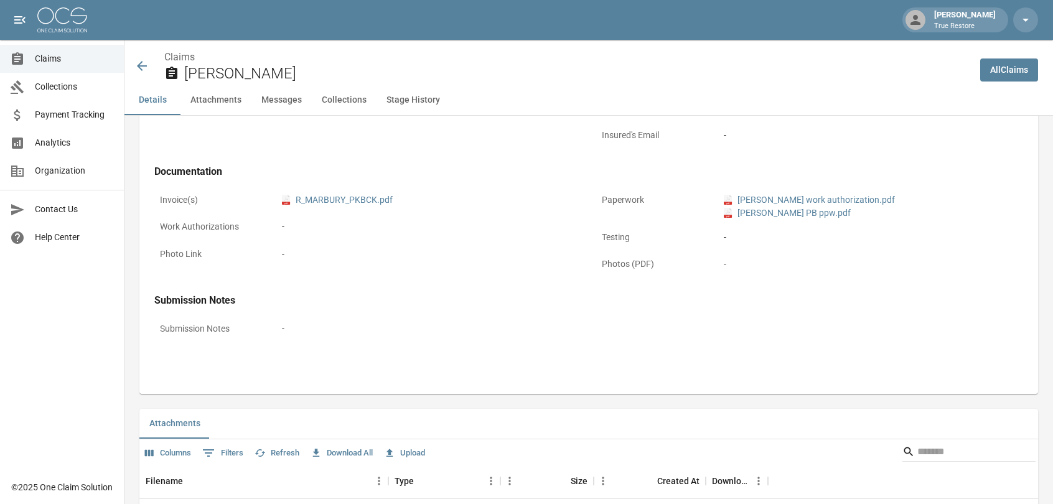
scroll to position [480, 0]
click at [353, 200] on link "pdf R_MARBURY_PKBCK.pdf" at bounding box center [337, 200] width 111 height 13
click at [139, 65] on icon at bounding box center [142, 66] width 10 height 10
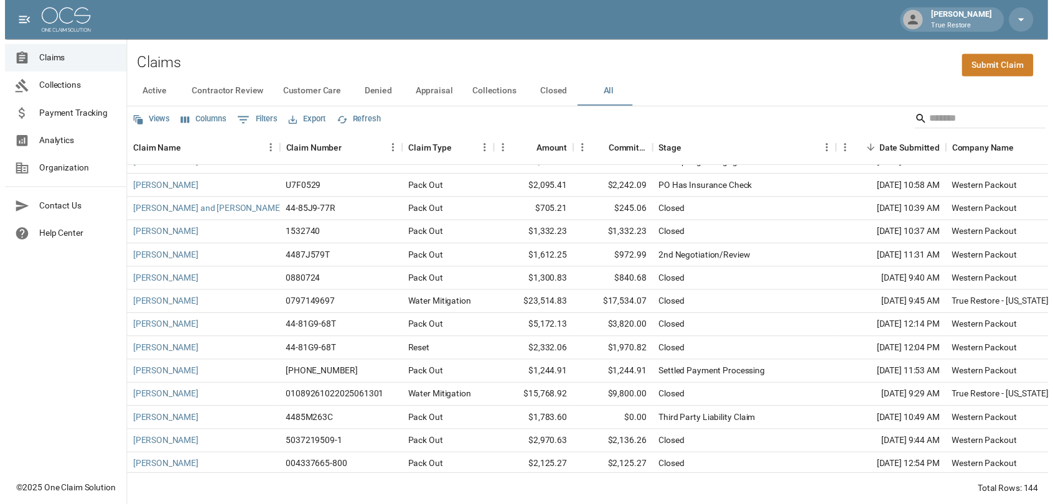
scroll to position [844, 0]
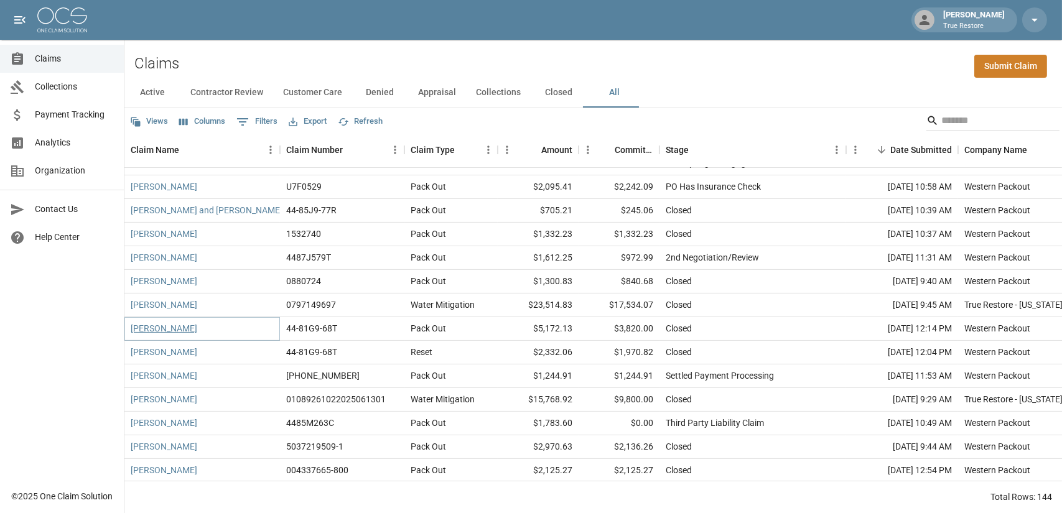
click at [167, 330] on link "[PERSON_NAME]" at bounding box center [164, 328] width 67 height 12
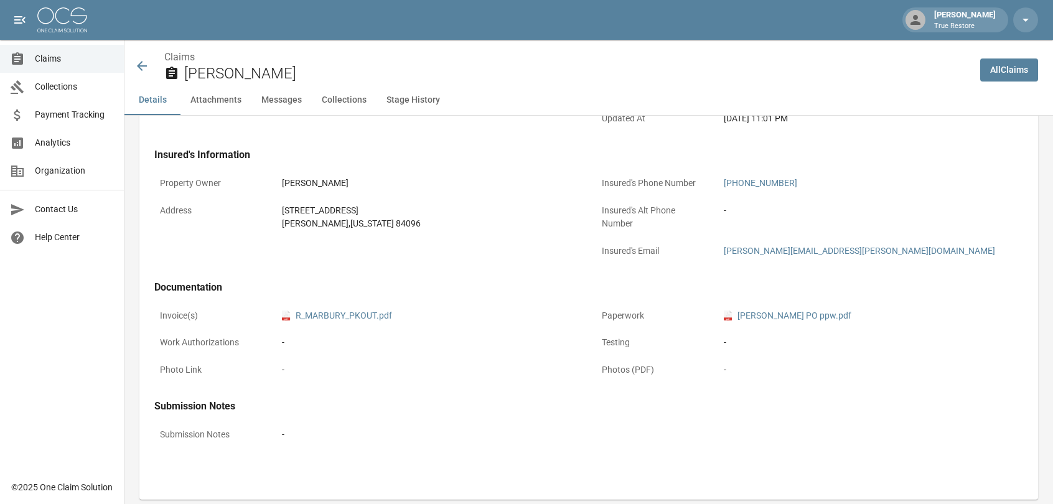
scroll to position [370, 0]
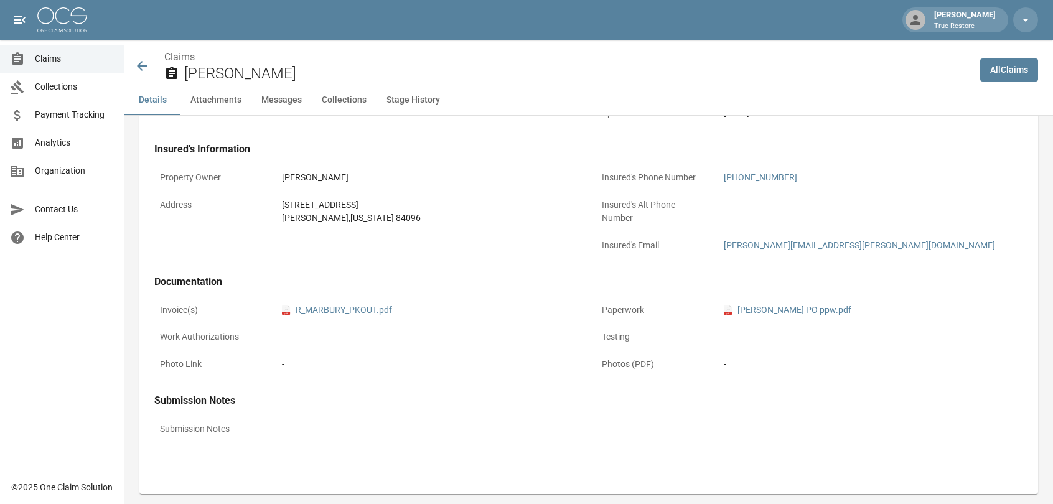
click at [337, 312] on link "pdf R_MARBURY_PKOUT.pdf" at bounding box center [337, 310] width 110 height 13
click at [141, 68] on icon at bounding box center [141, 65] width 15 height 15
